Goal: Communication & Community: Answer question/provide support

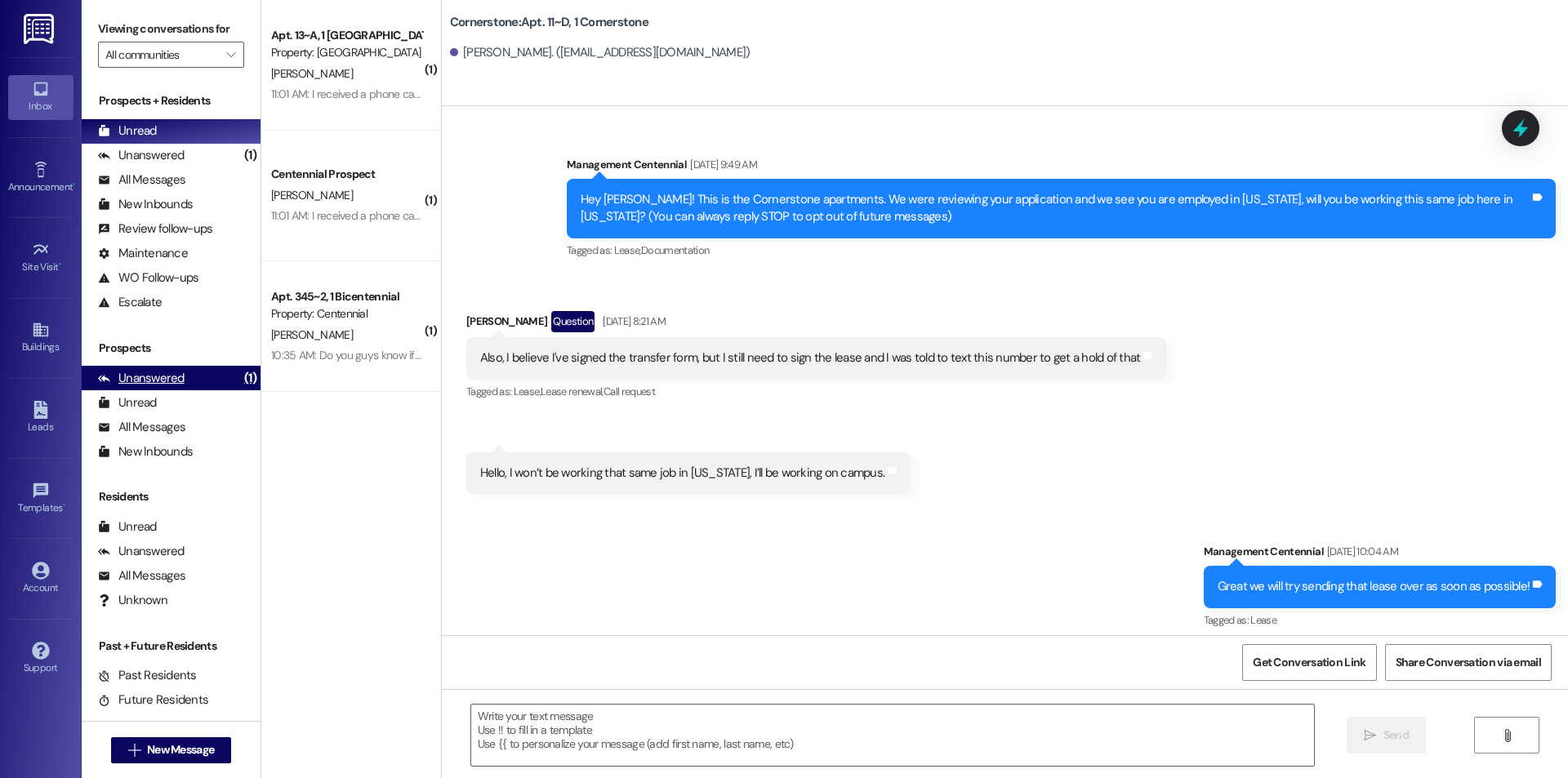
scroll to position [10386, 0]
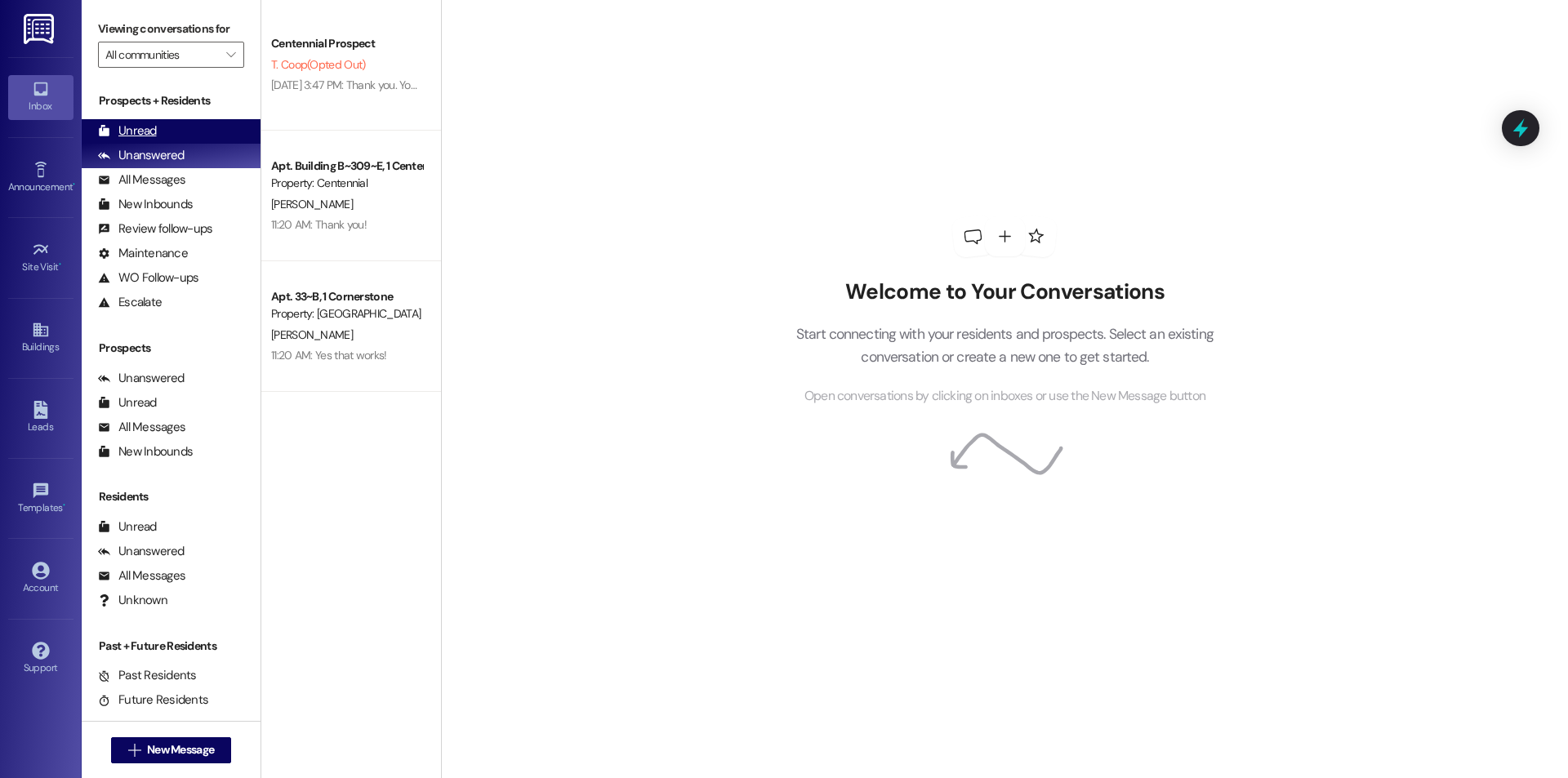
click at [143, 132] on div "Unread" at bounding box center [128, 131] width 59 height 17
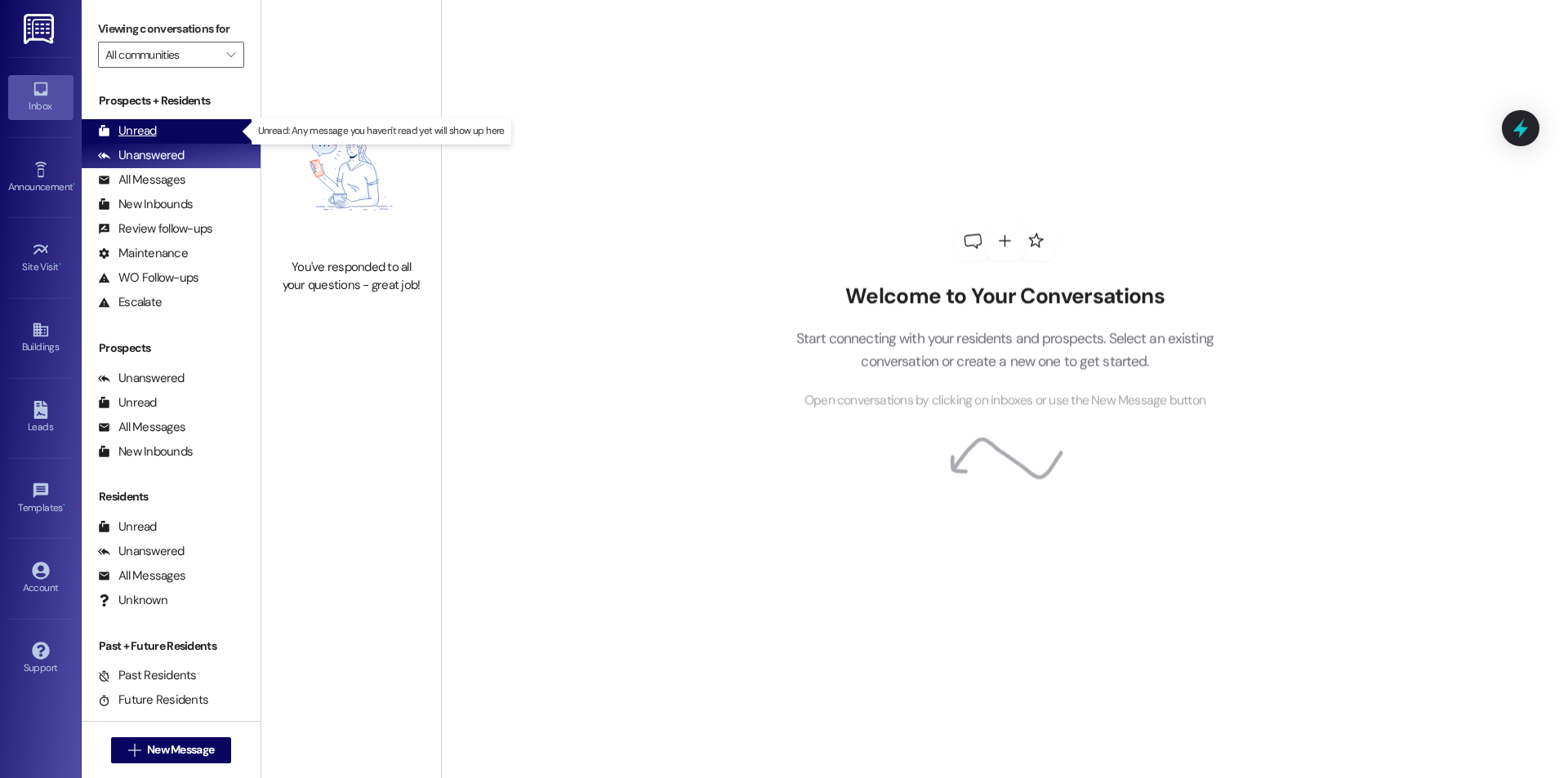
click at [146, 129] on div "Unread" at bounding box center [128, 131] width 59 height 17
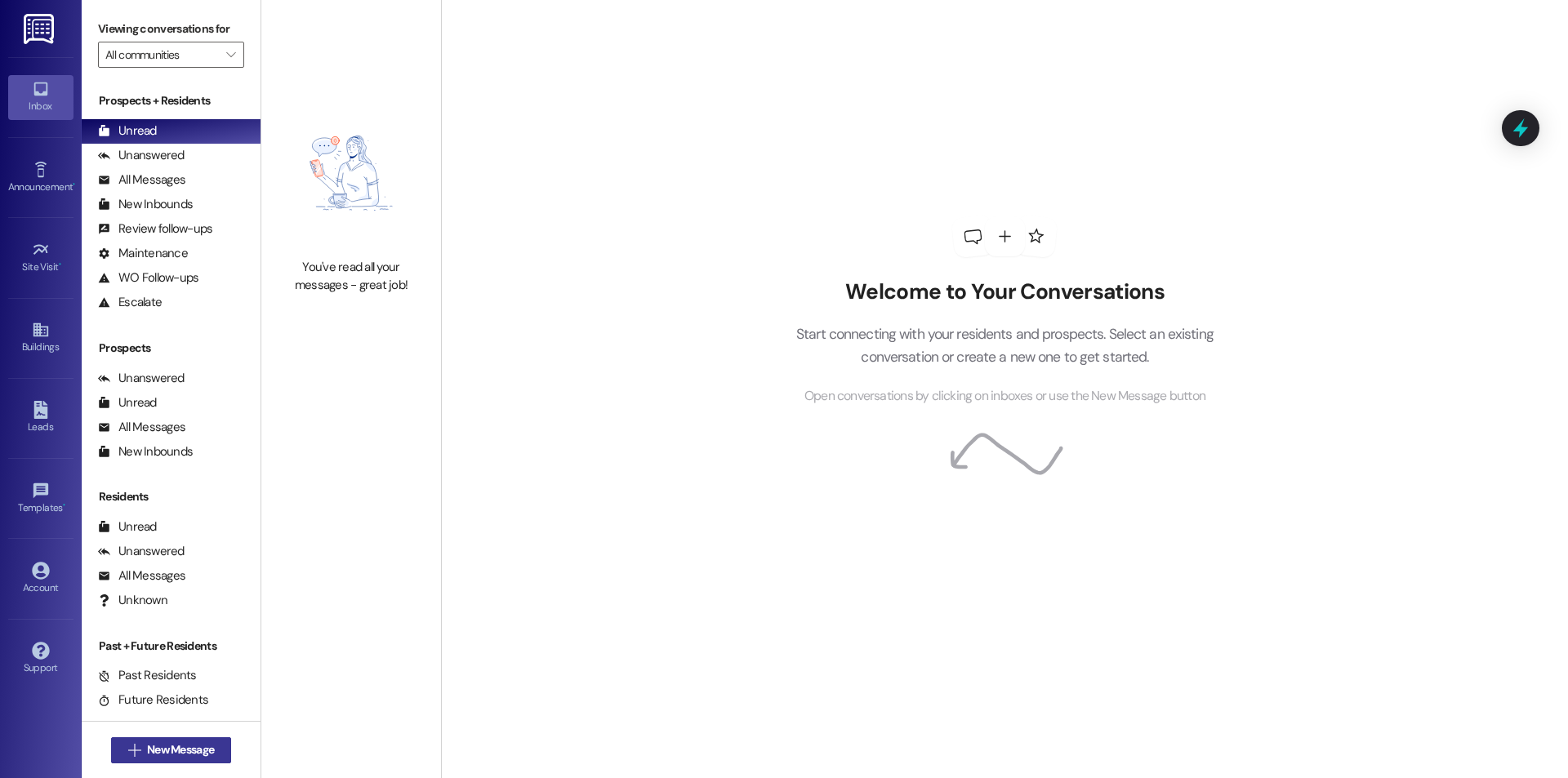
click at [202, 750] on span "New Message" at bounding box center [180, 749] width 67 height 17
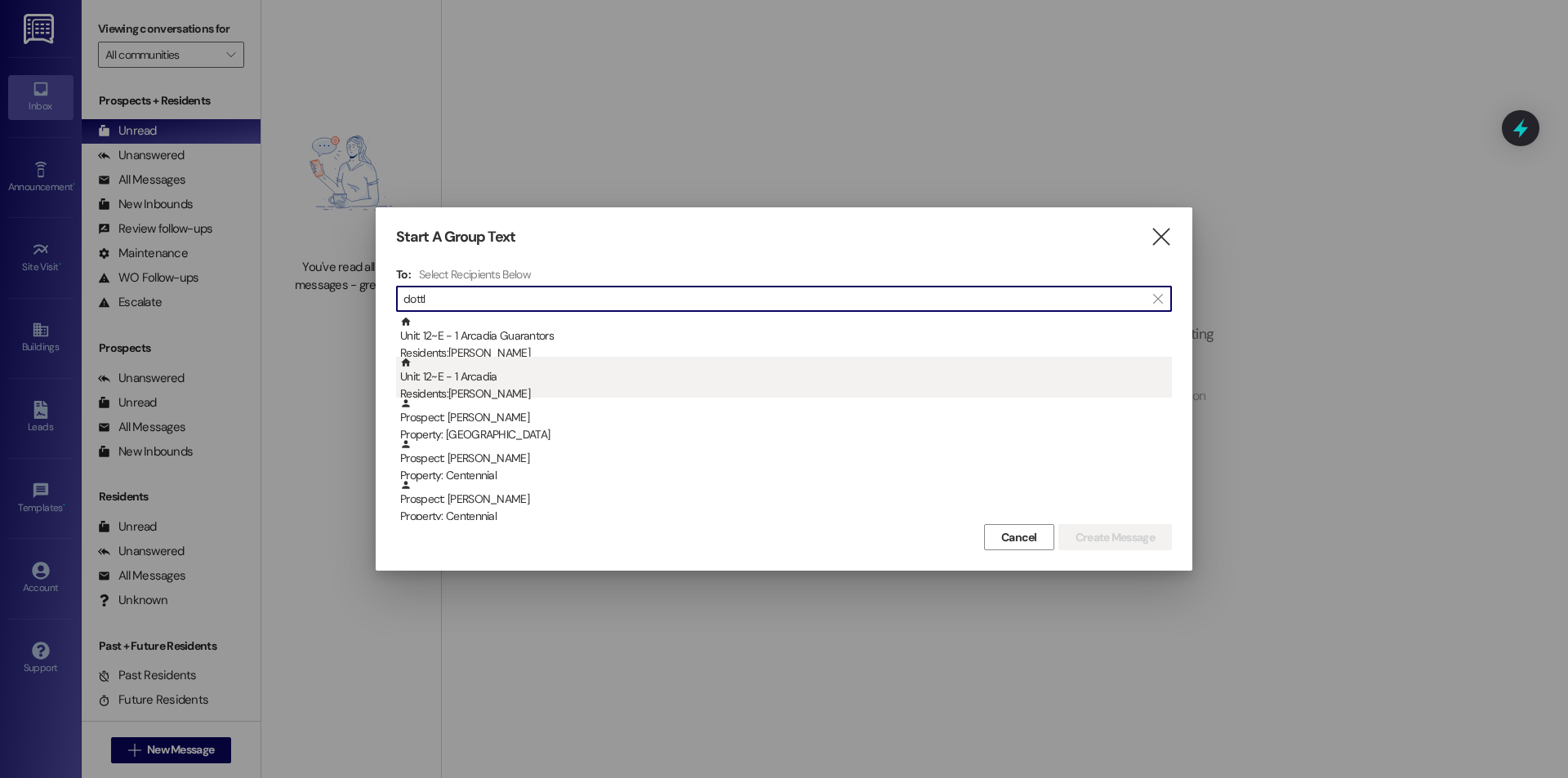
type input "dottl"
click at [497, 377] on div "Unit: 12~E - 1 Arcadia Residents: Natalie Dottl" at bounding box center [786, 380] width 771 height 47
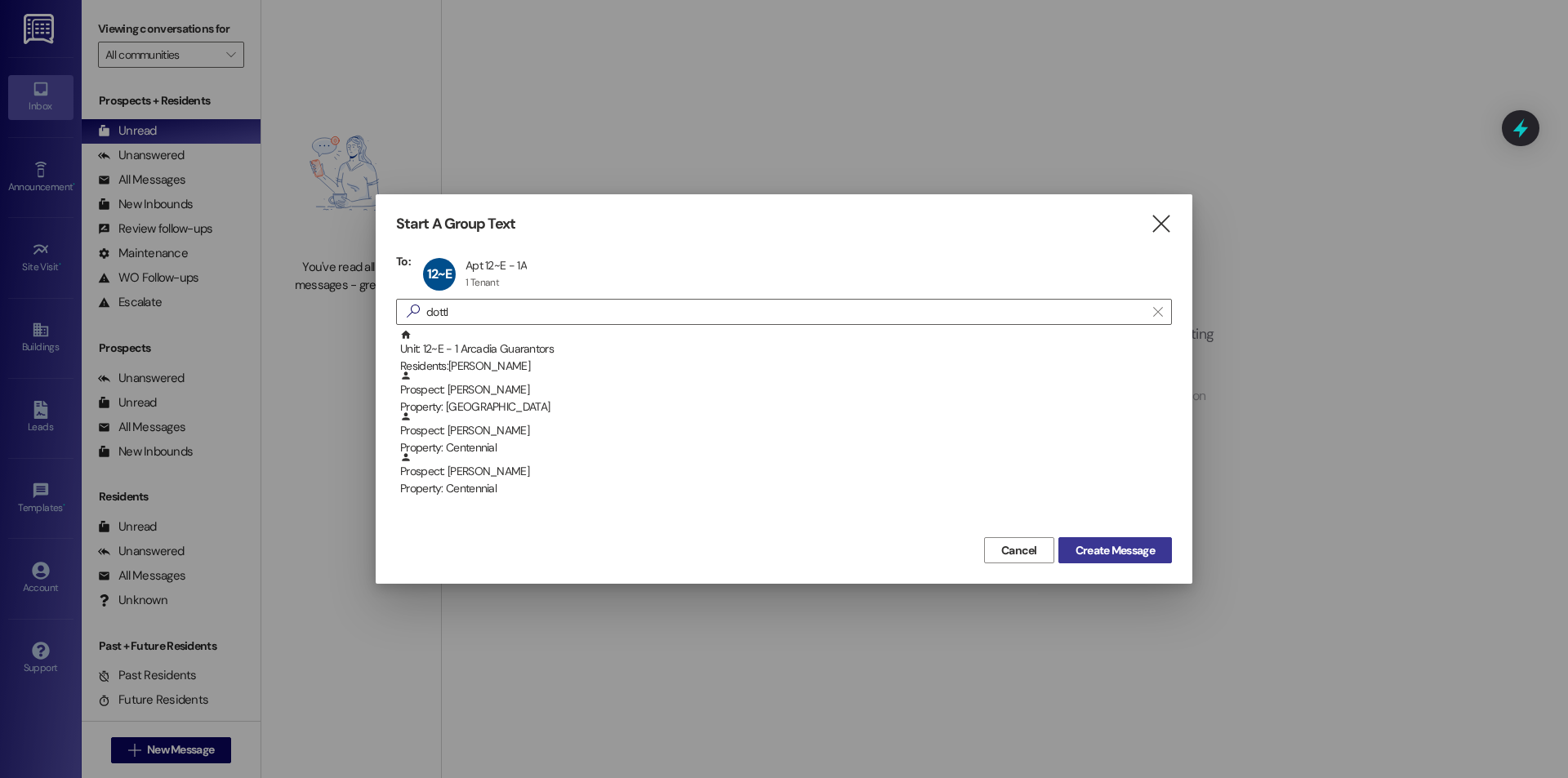
click at [1139, 550] on span "Create Message" at bounding box center [1114, 550] width 79 height 17
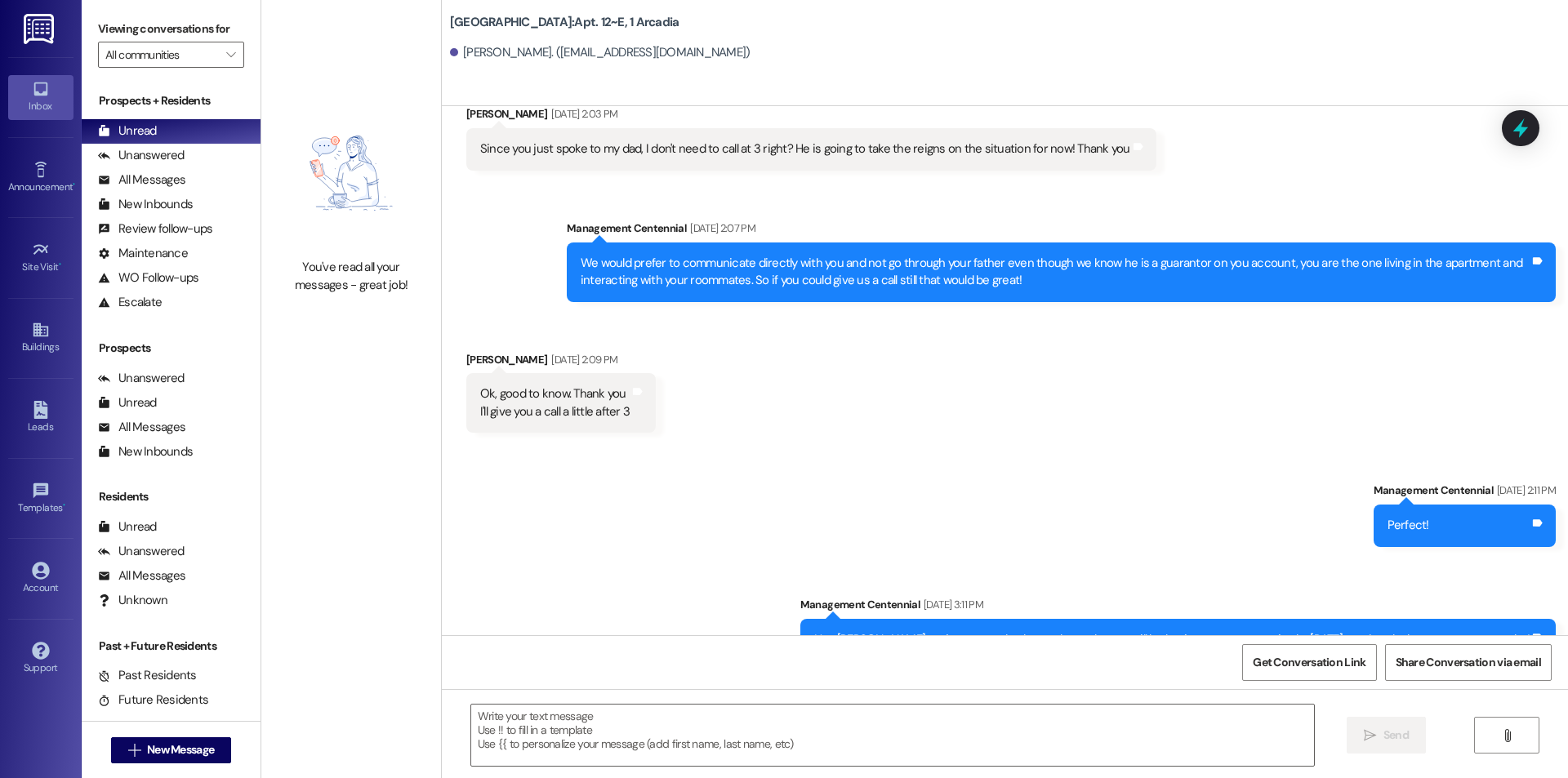
scroll to position [868, 0]
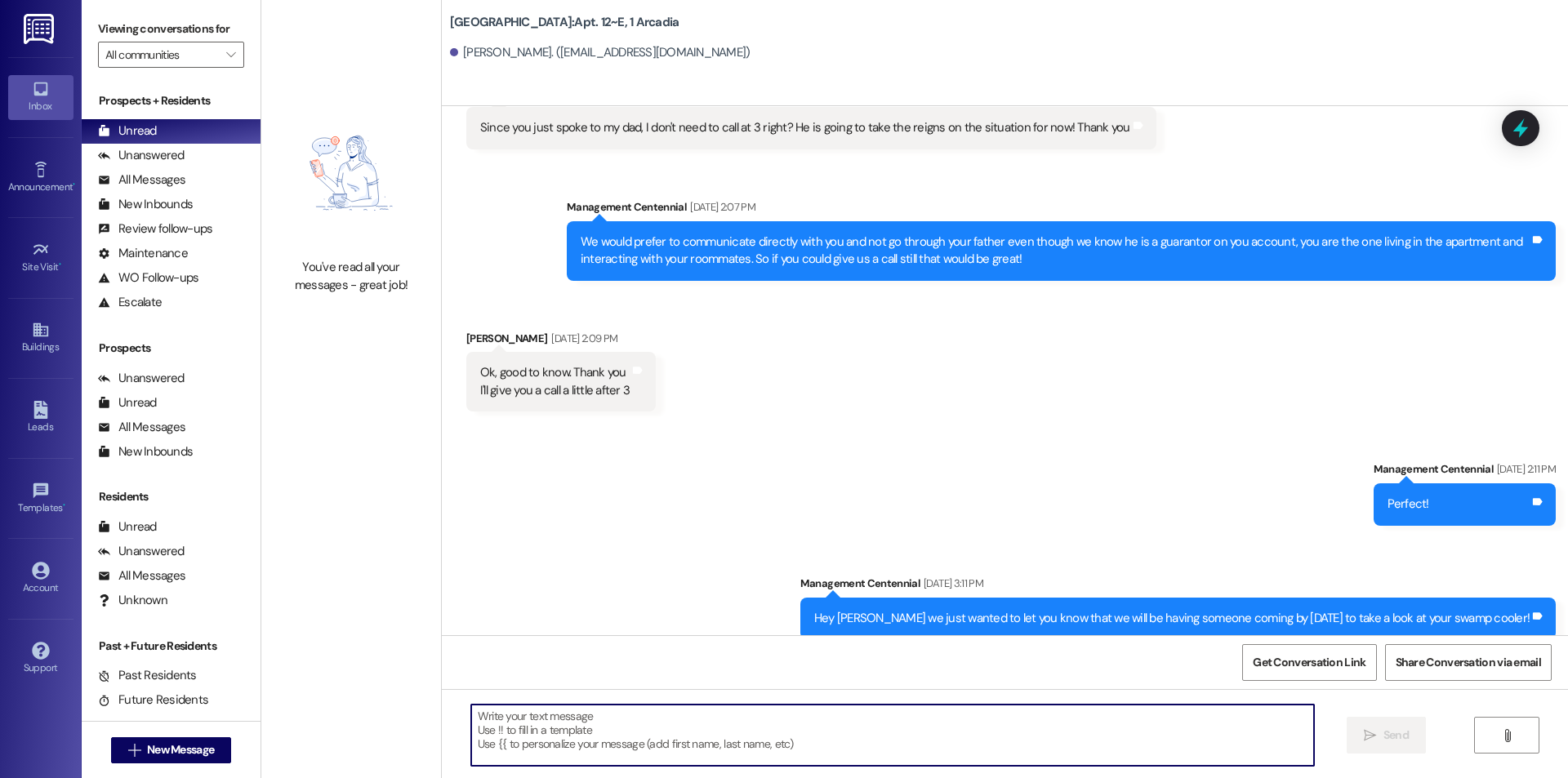
click at [987, 736] on textarea at bounding box center [892, 735] width 843 height 61
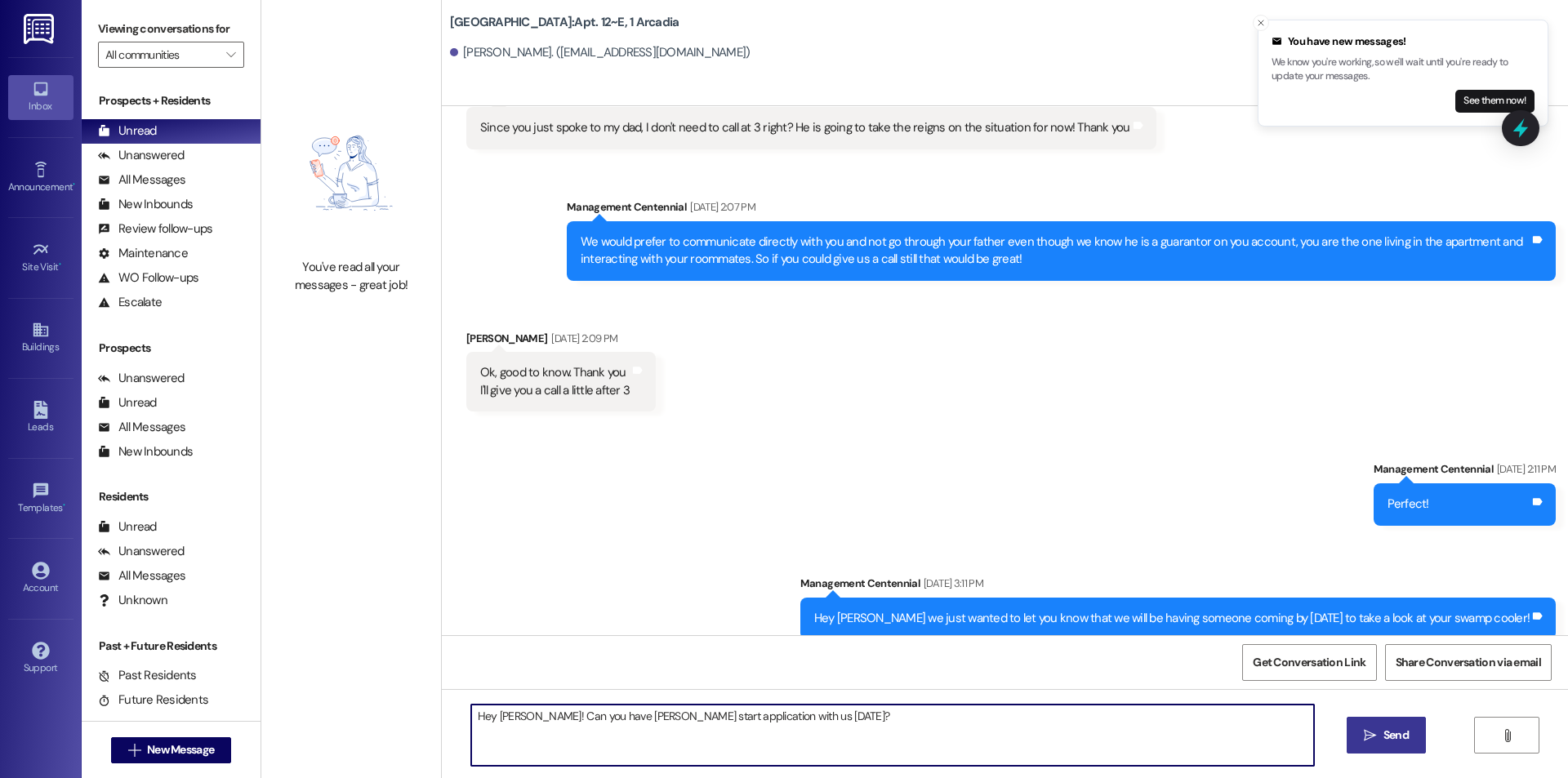
type textarea "Hey Natalie! Can you have Samantha start application with us today?"
click at [1404, 739] on span "Send" at bounding box center [1395, 735] width 25 height 17
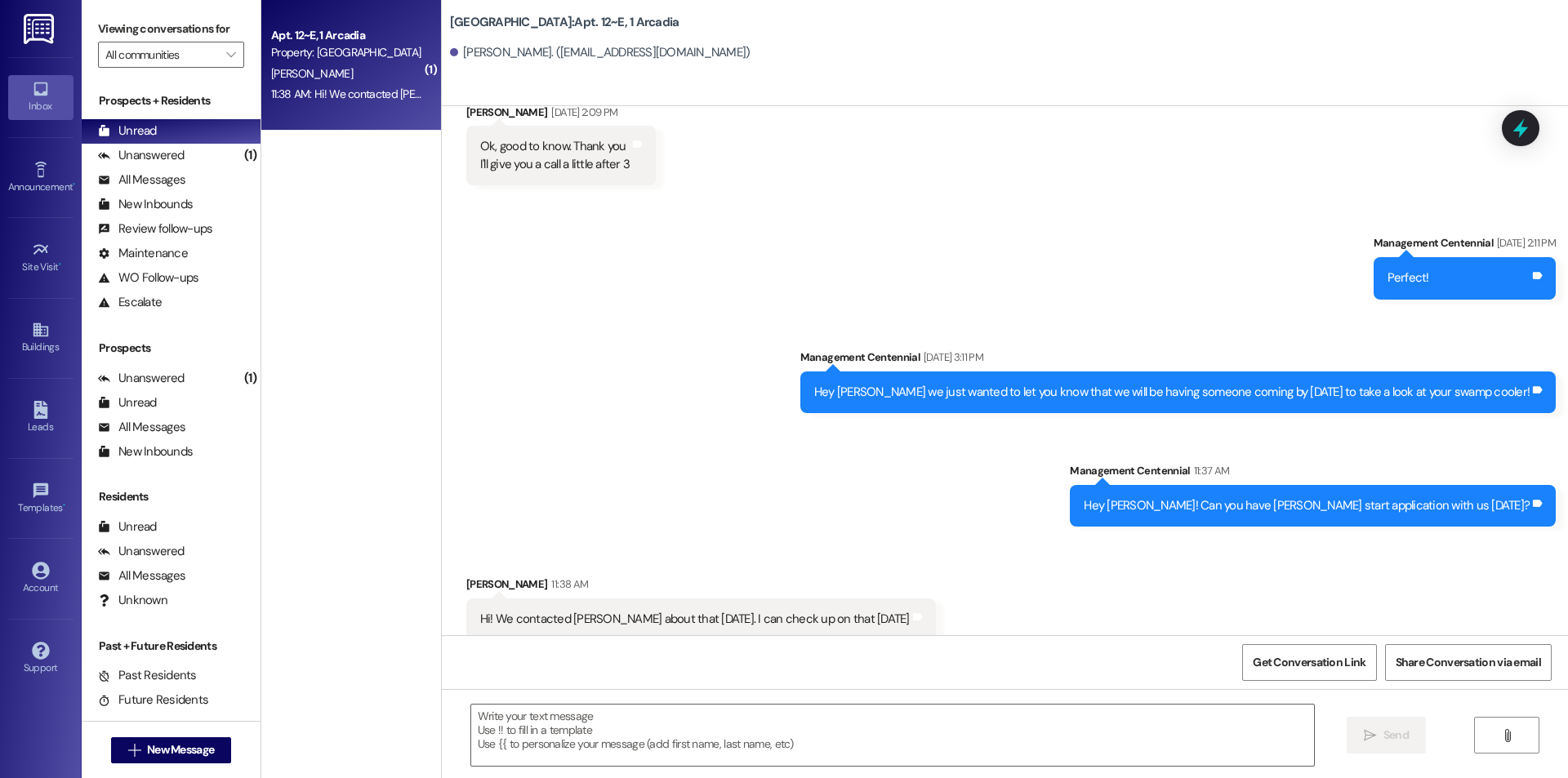
scroll to position [1095, 0]
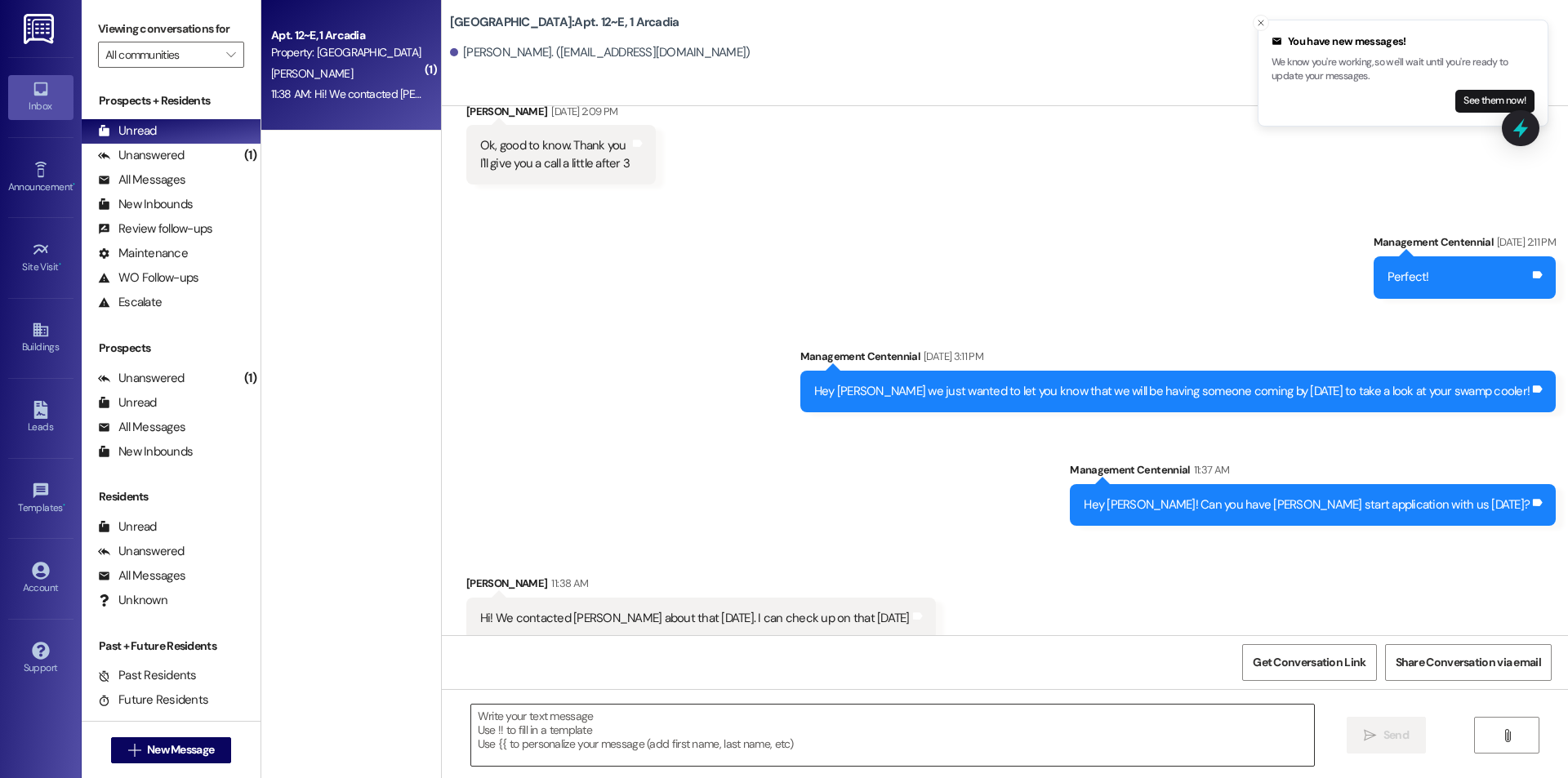
click at [885, 736] on textarea at bounding box center [892, 735] width 843 height 61
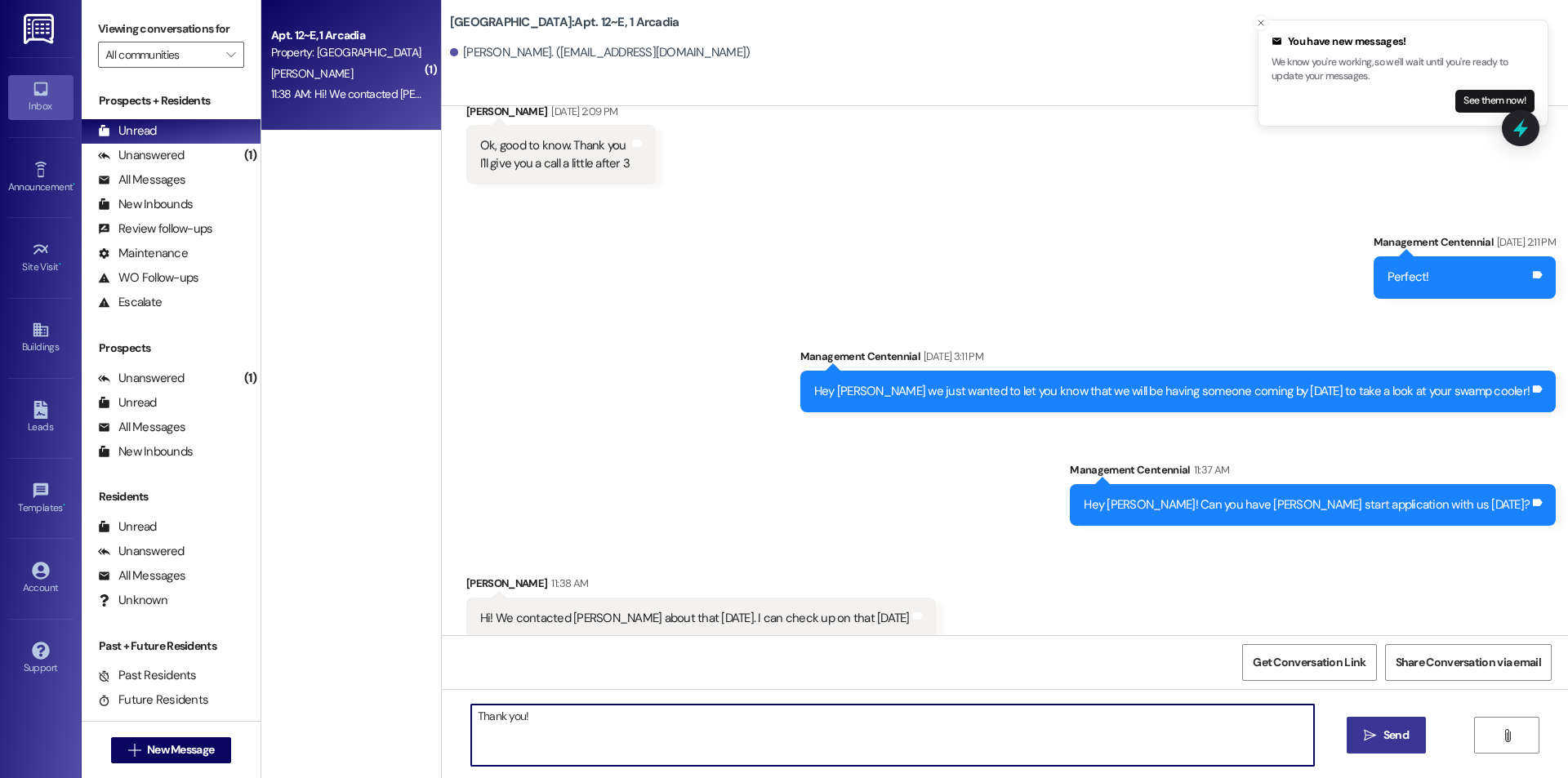
type textarea "Thank you!"
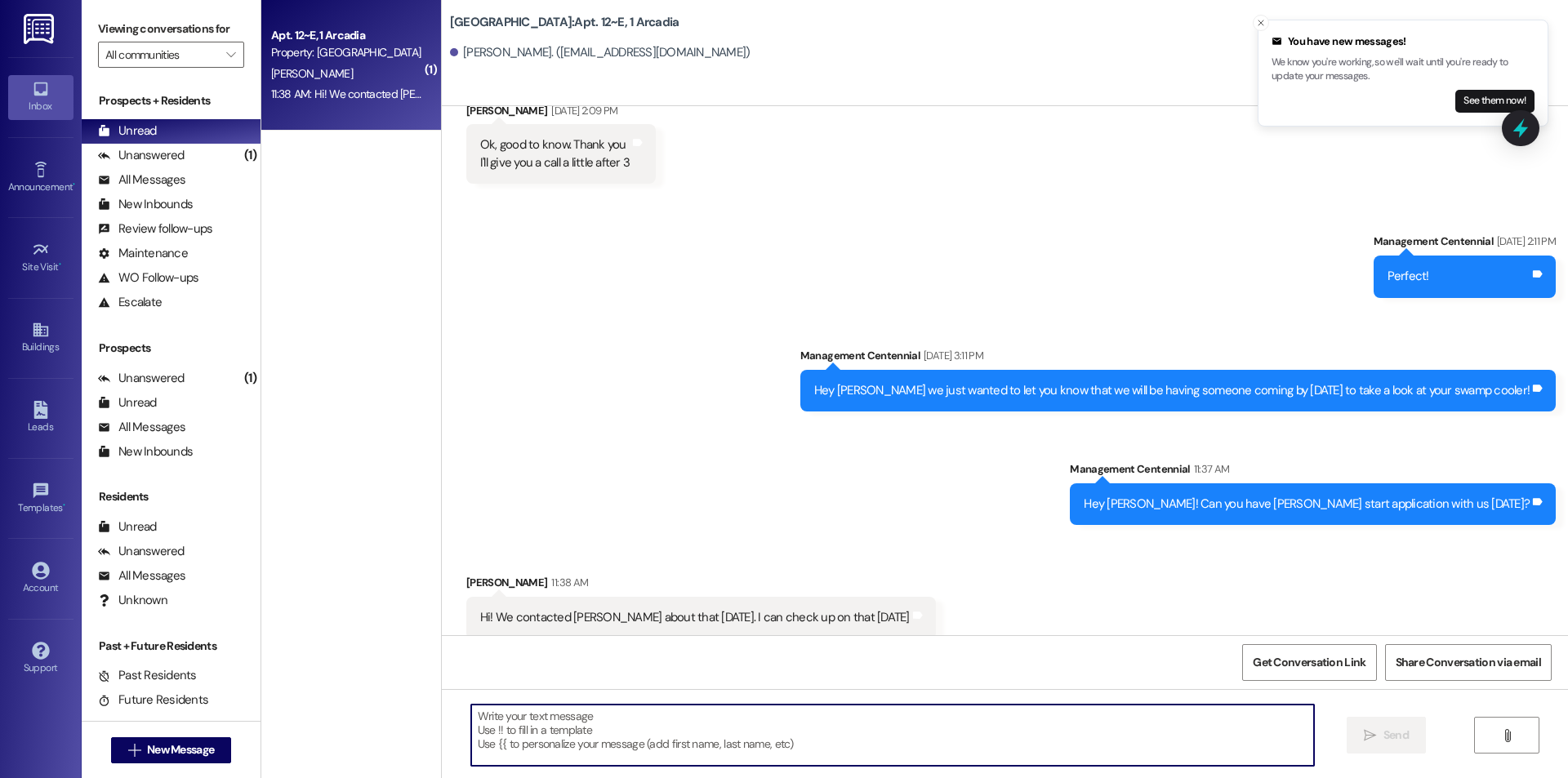
scroll to position [1210, 0]
